Goal: Check status: Check status

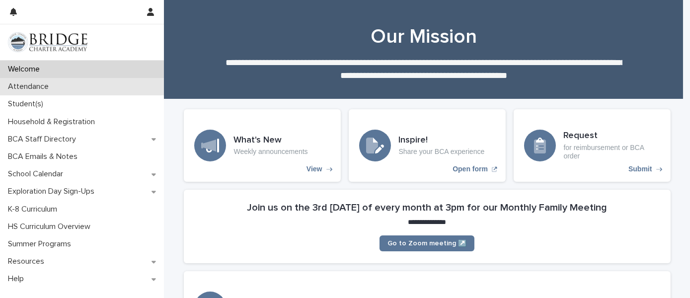
click at [72, 91] on div "Attendance" at bounding box center [82, 86] width 164 height 17
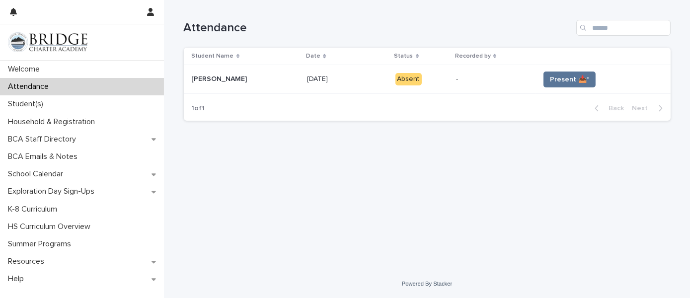
click at [396, 73] on div "Absent" at bounding box center [408, 79] width 26 height 12
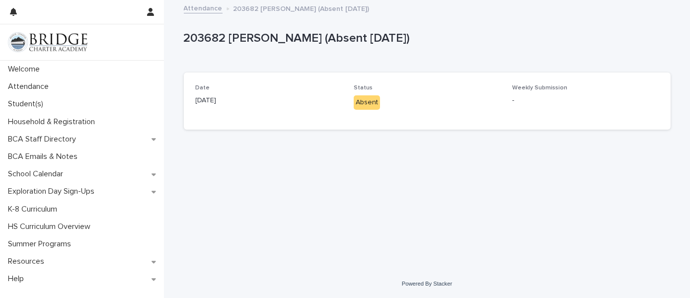
click at [355, 101] on div "Absent" at bounding box center [366, 102] width 26 height 14
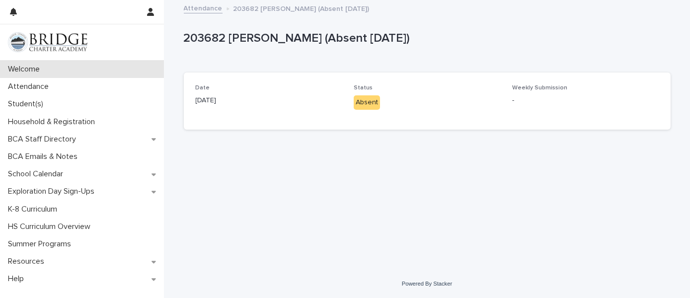
click at [30, 75] on div "Welcome" at bounding box center [82, 69] width 164 height 17
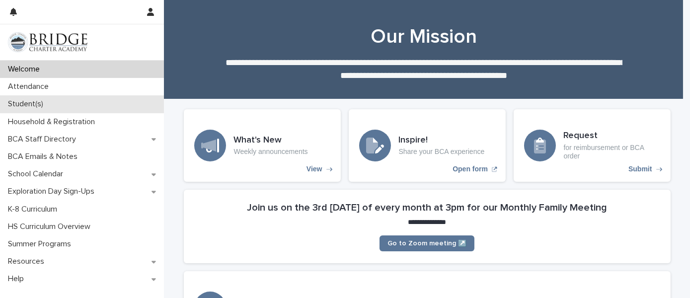
click at [45, 105] on p "Student(s)" at bounding box center [27, 103] width 47 height 9
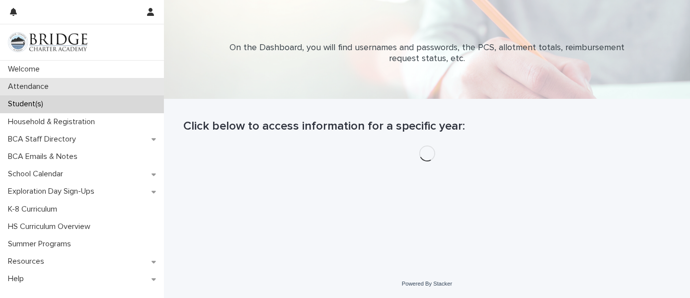
click at [50, 82] on p "Attendance" at bounding box center [30, 86] width 53 height 9
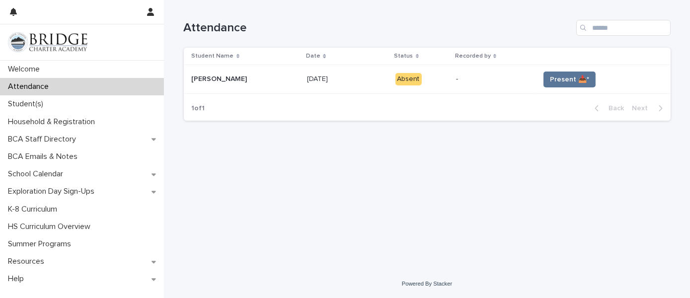
click at [578, 70] on td "Present 📥*" at bounding box center [602, 79] width 135 height 29
click at [572, 79] on span "Present 📥*" at bounding box center [569, 79] width 39 height 10
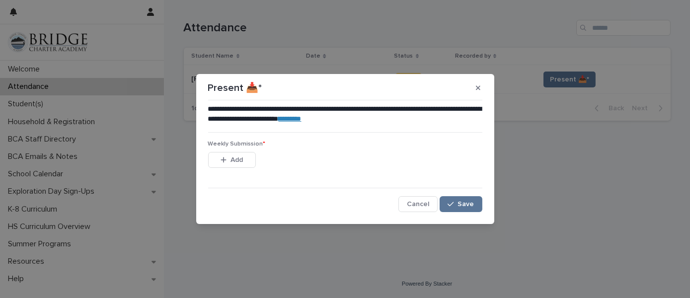
click at [301, 118] on link "********" at bounding box center [290, 118] width 23 height 7
click at [477, 89] on icon "button" at bounding box center [478, 87] width 4 height 7
